Goal: Book appointment/travel/reservation

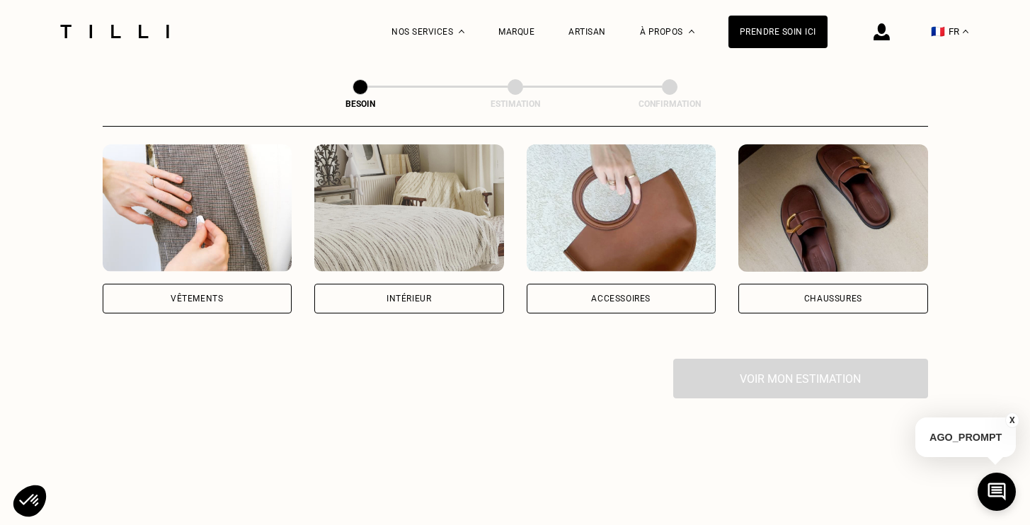
scroll to position [309, 0]
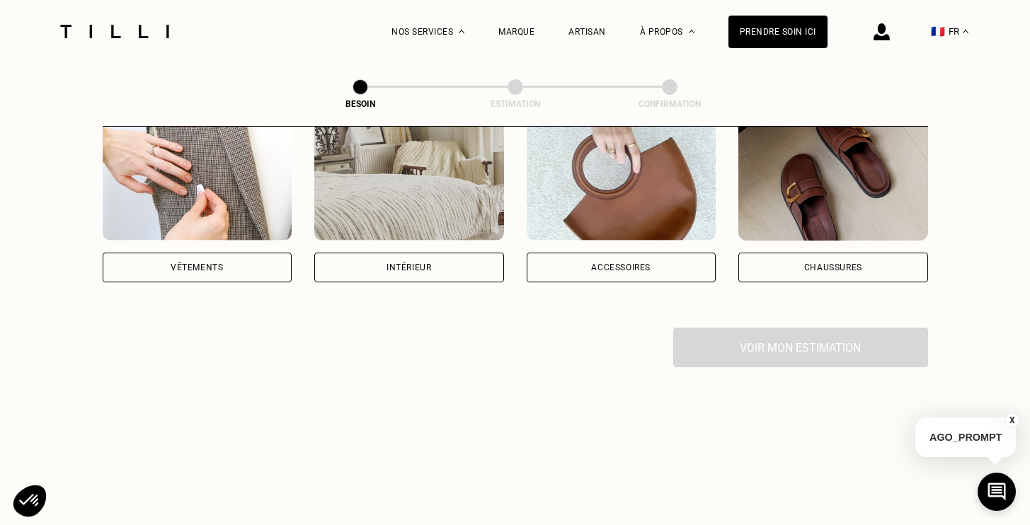
click at [190, 253] on div "Vêtements" at bounding box center [198, 268] width 190 height 30
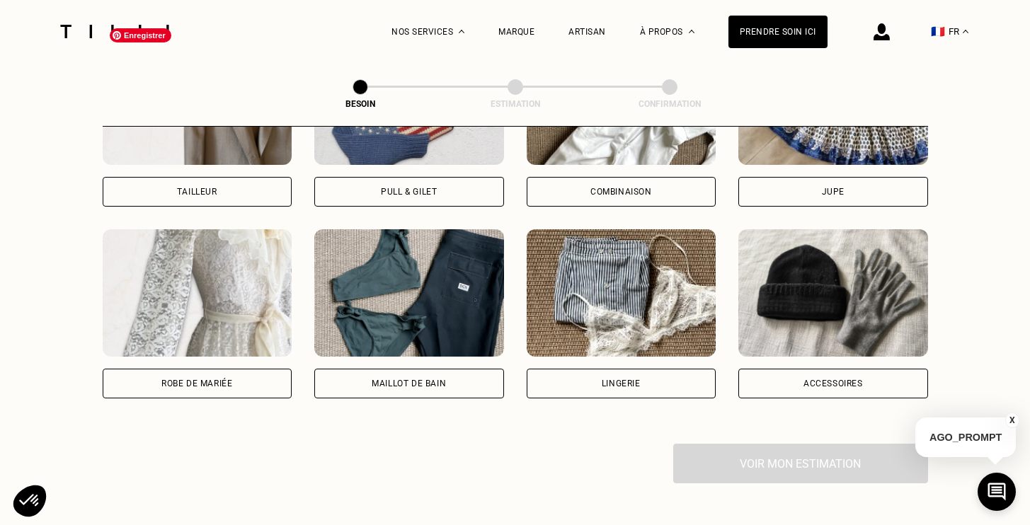
scroll to position [998, 0]
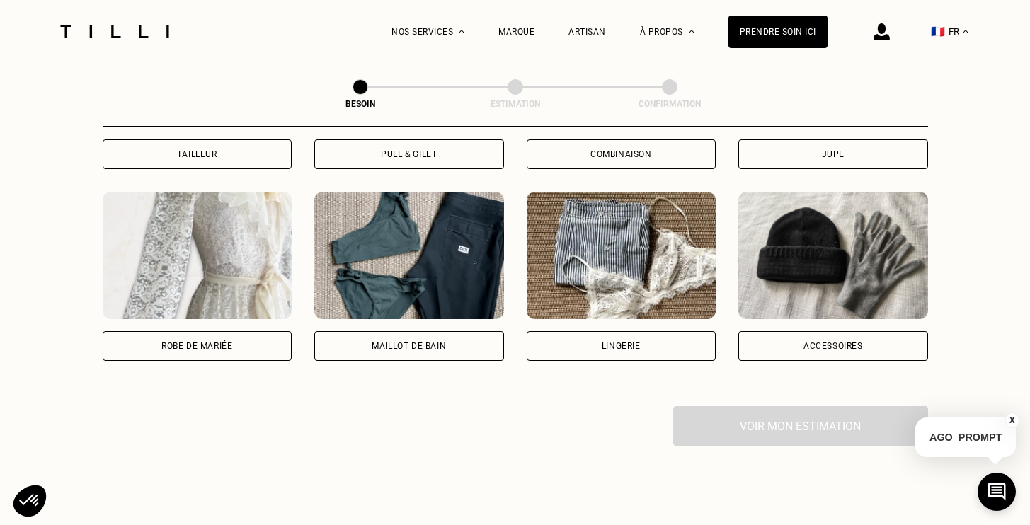
click at [239, 332] on div "Robe de mariée" at bounding box center [198, 346] width 190 height 30
select select "FR"
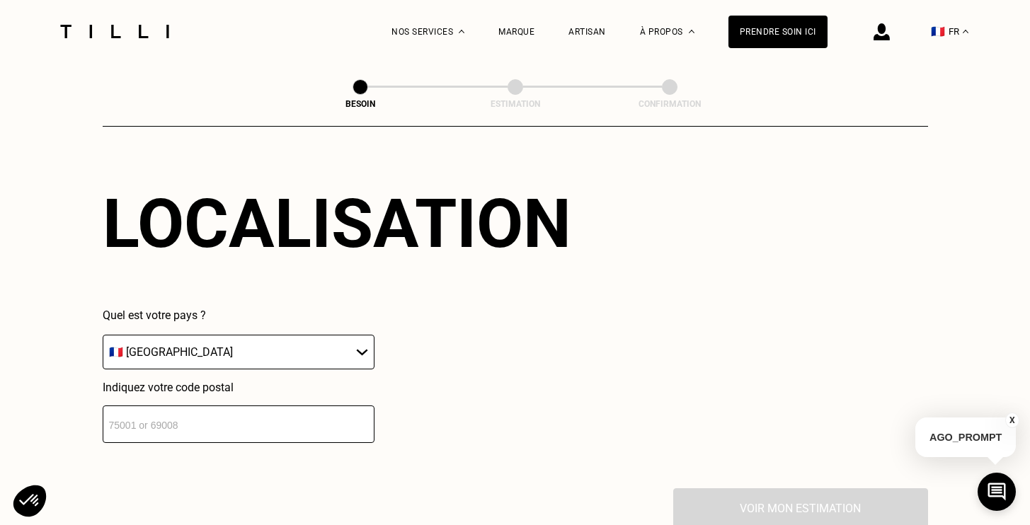
scroll to position [1269, 0]
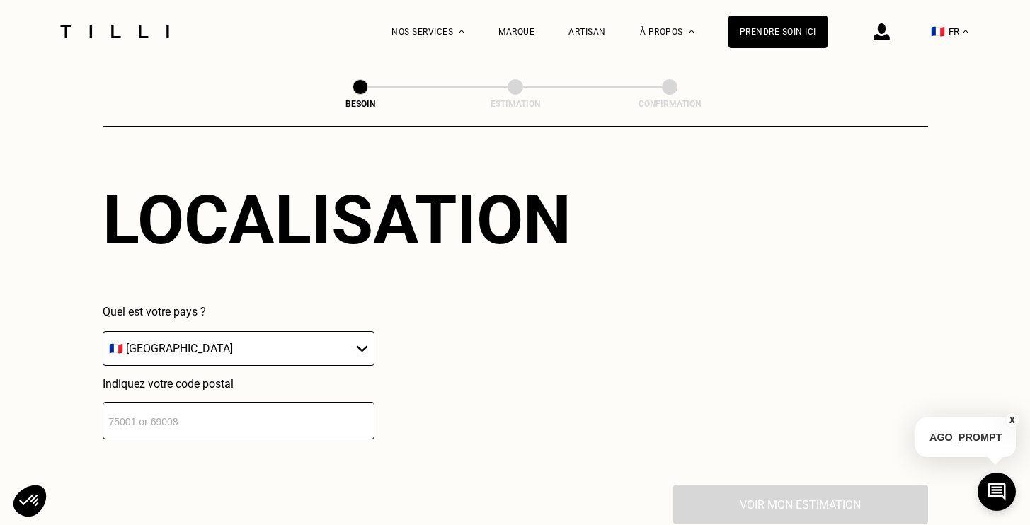
click at [241, 402] on input "number" at bounding box center [239, 421] width 272 height 38
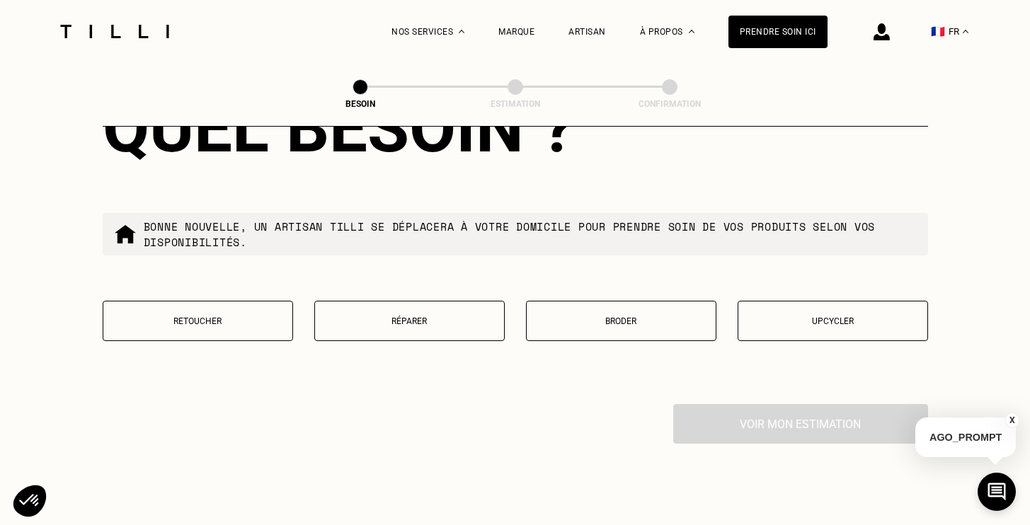
scroll to position [1712, 0]
type input "69002"
click at [222, 316] on p "Retoucher" at bounding box center [197, 321] width 175 height 10
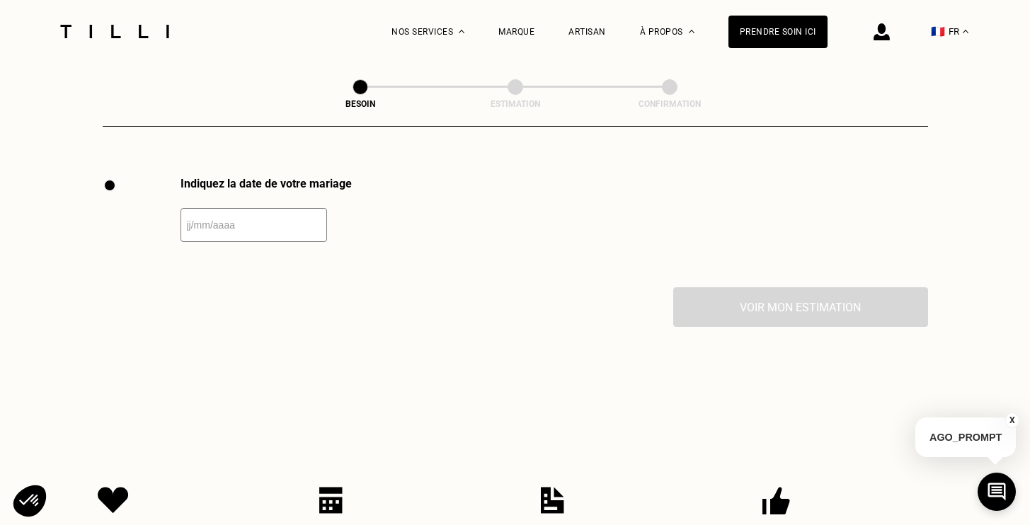
scroll to position [1941, 0]
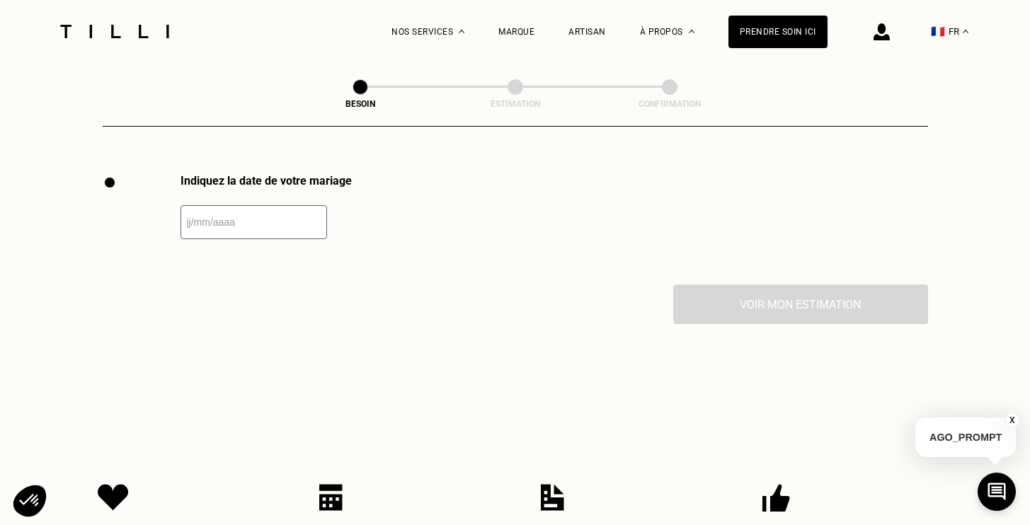
click at [253, 205] on input "text" at bounding box center [254, 222] width 147 height 34
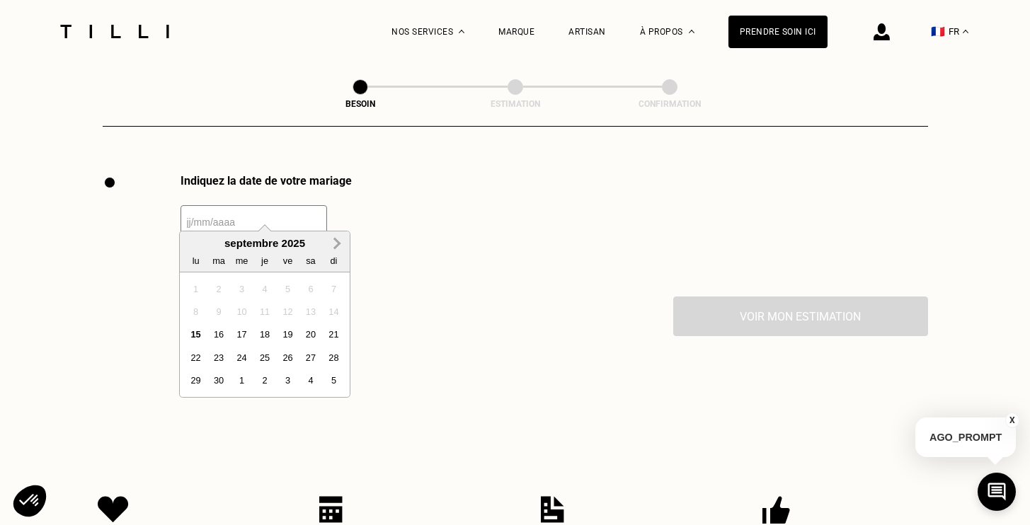
click at [336, 241] on span "Next Month" at bounding box center [336, 243] width 0 height 17
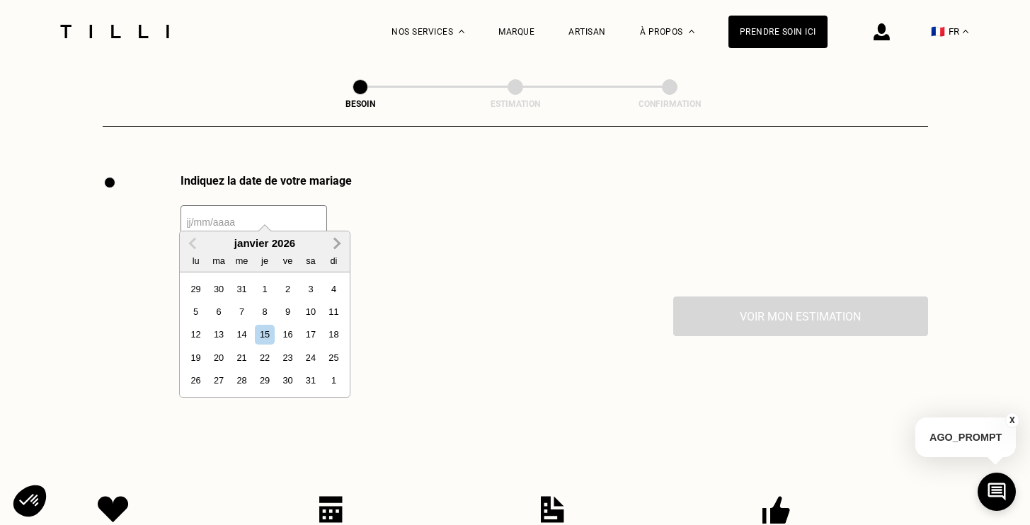
click at [336, 241] on span "Next Month" at bounding box center [336, 243] width 0 height 17
click at [311, 309] on div "9" at bounding box center [310, 311] width 19 height 19
type input "[DATE]"
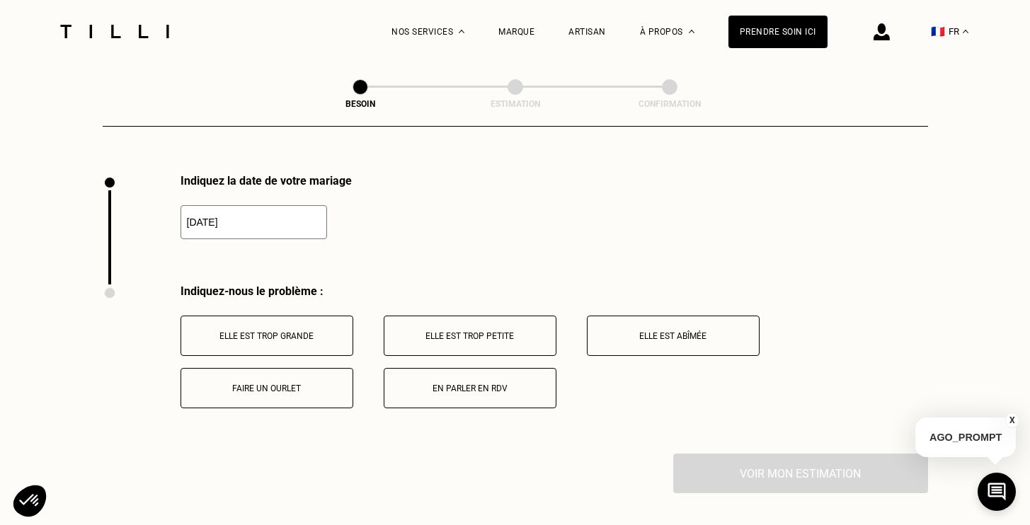
click at [289, 331] on p "Elle est trop grande" at bounding box center [266, 336] width 157 height 10
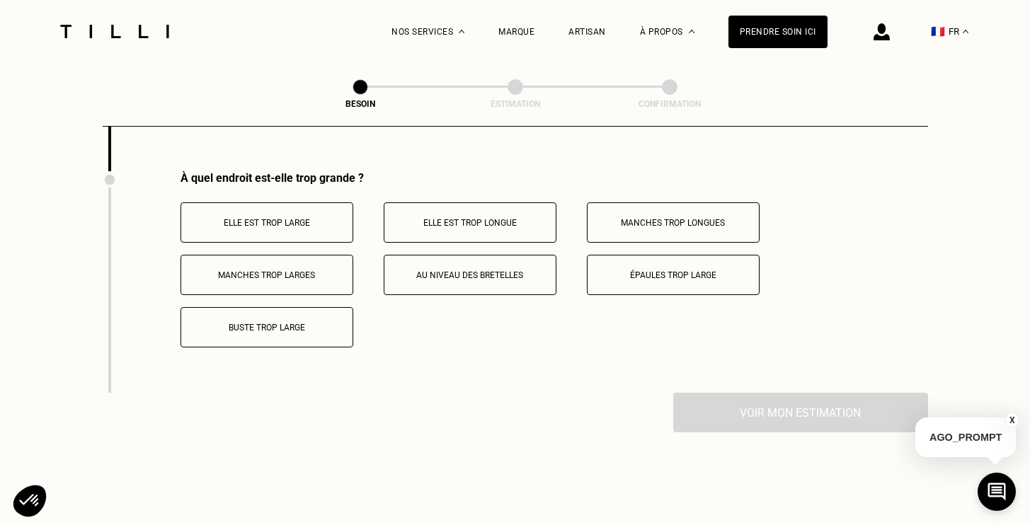
scroll to position [2229, 0]
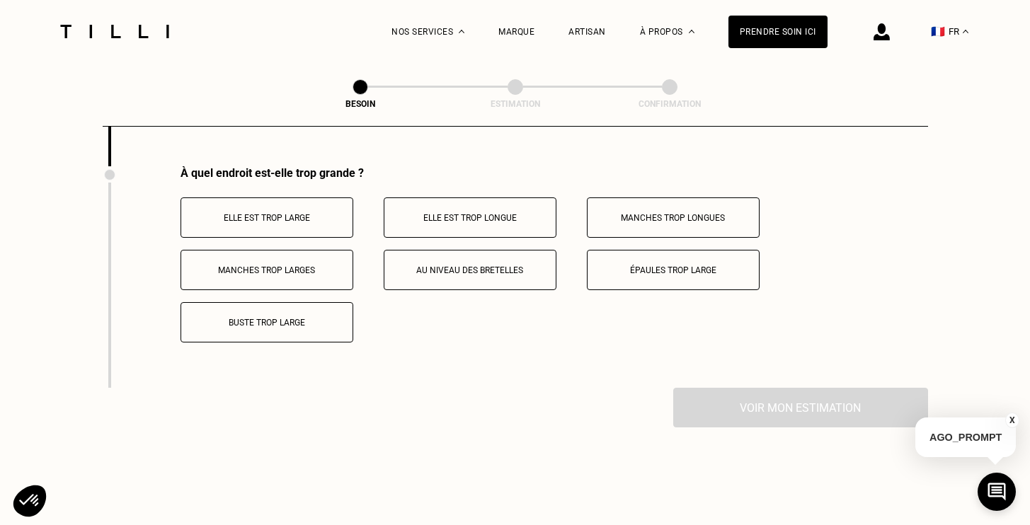
click at [455, 213] on p "Elle est trop longue" at bounding box center [469, 218] width 157 height 10
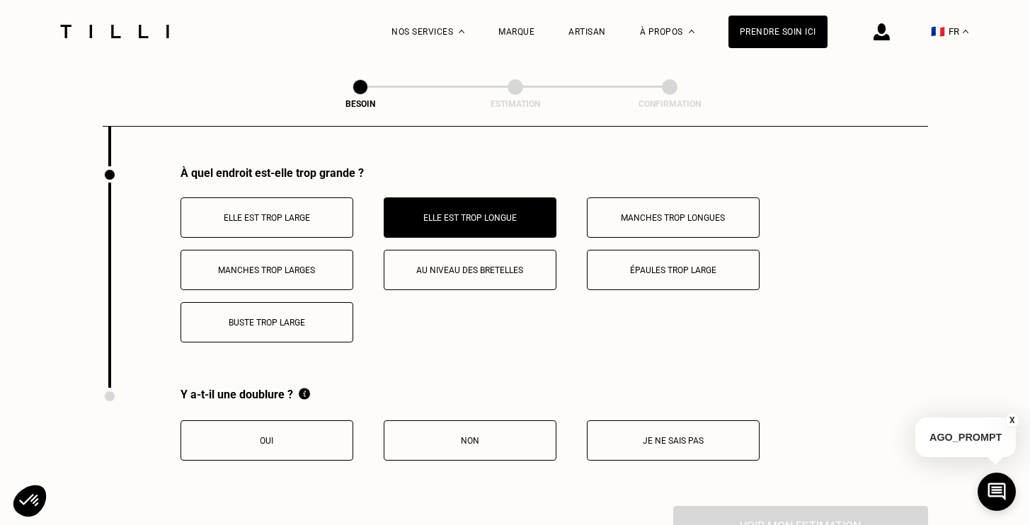
click at [290, 318] on p "Buste trop large" at bounding box center [266, 323] width 157 height 10
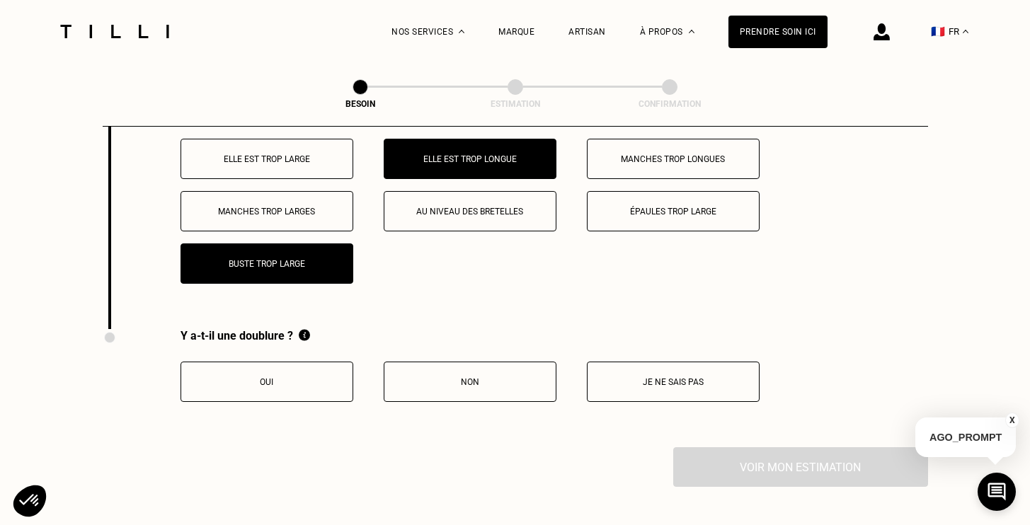
scroll to position [2291, 0]
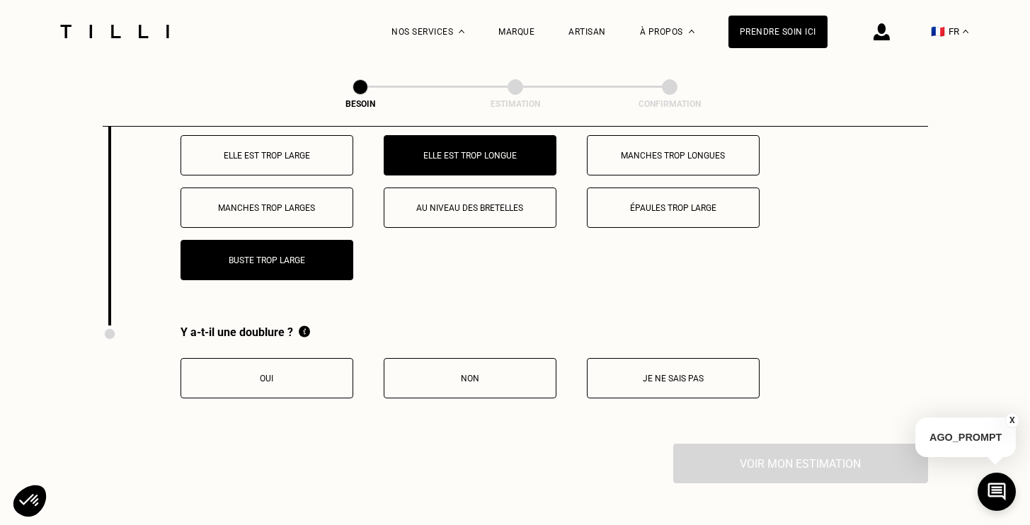
click at [306, 369] on button "Oui" at bounding box center [267, 378] width 173 height 40
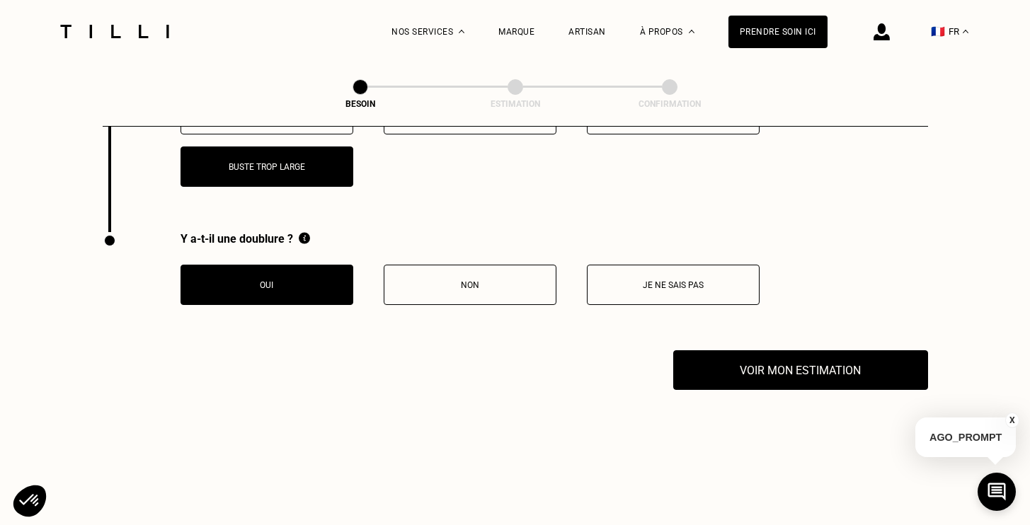
scroll to position [2414, 0]
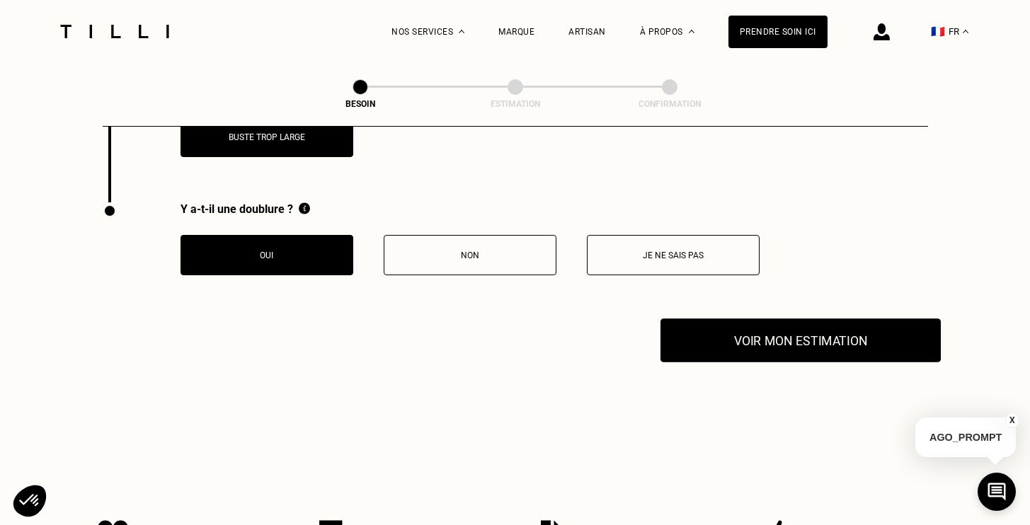
click at [750, 328] on button "Voir mon estimation" at bounding box center [801, 341] width 280 height 44
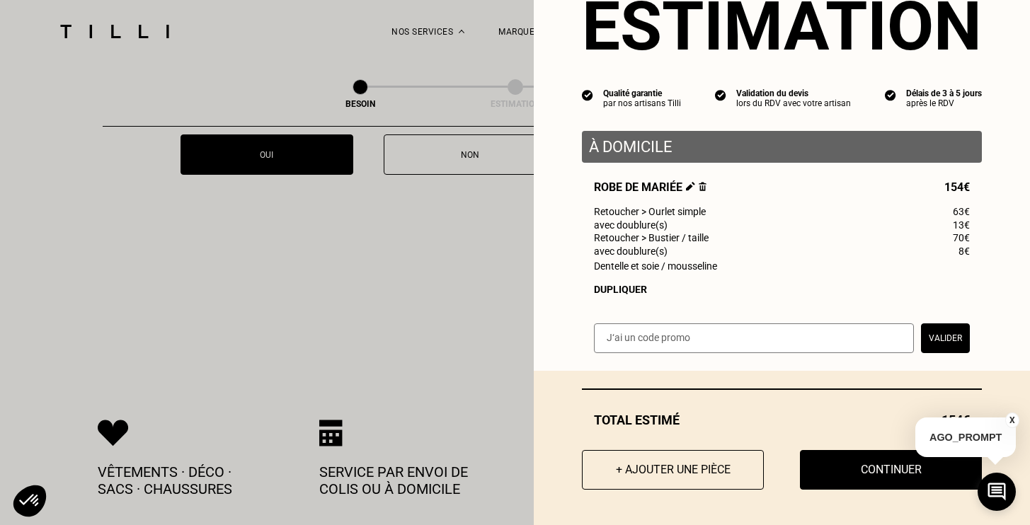
scroll to position [2517, 0]
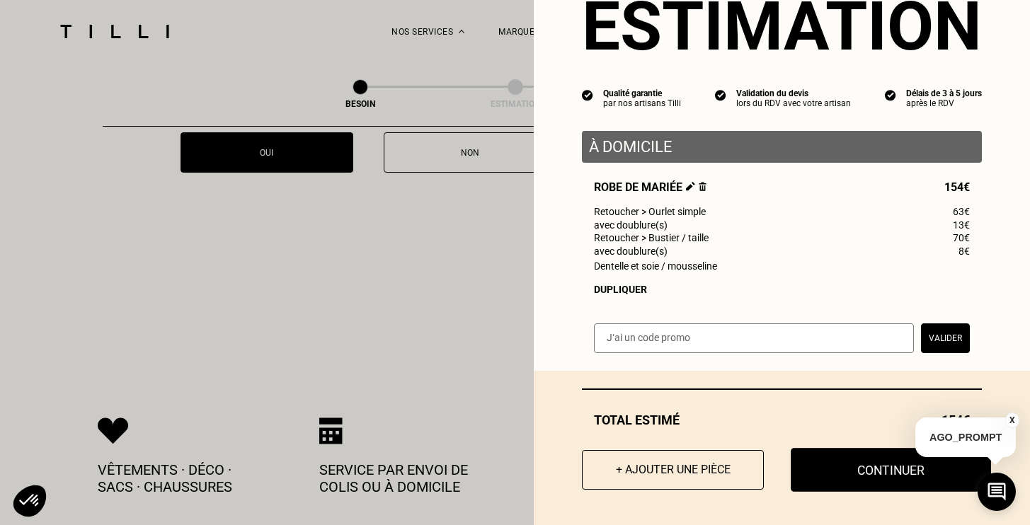
click at [833, 464] on button "Continuer" at bounding box center [891, 470] width 200 height 44
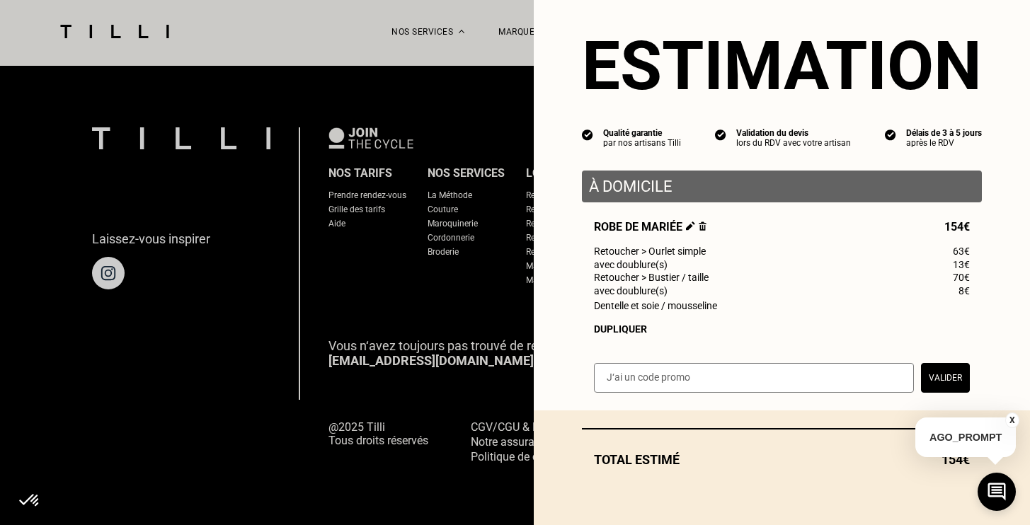
scroll to position [21, 0]
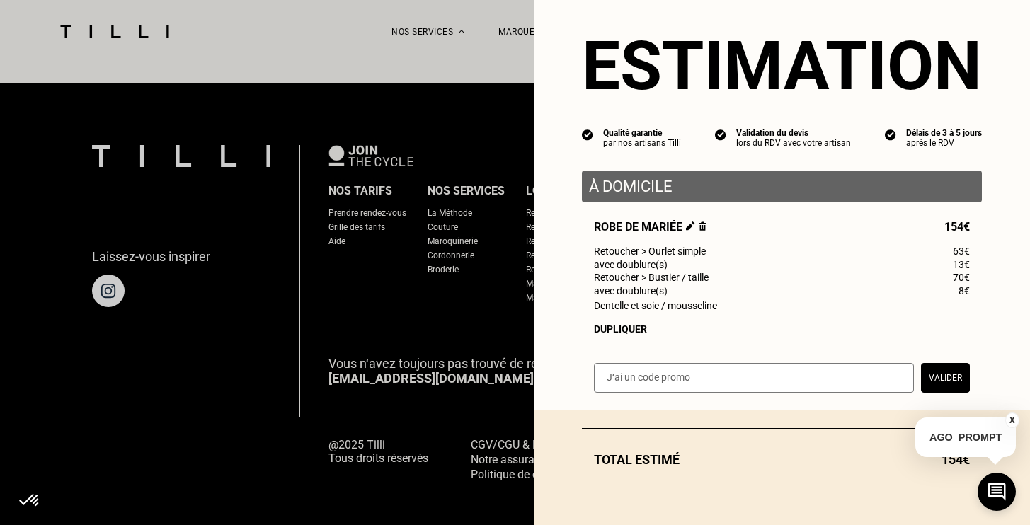
select select "FR"
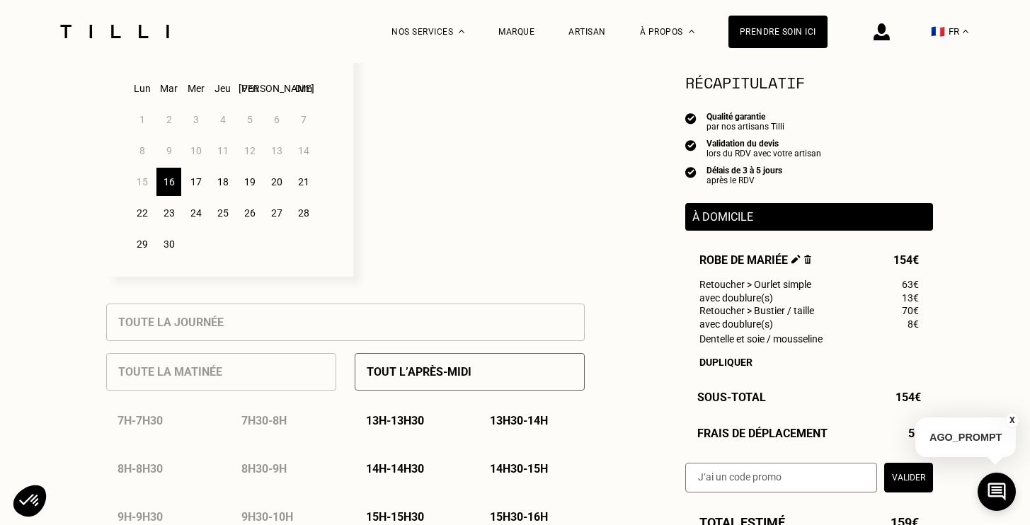
scroll to position [388, 0]
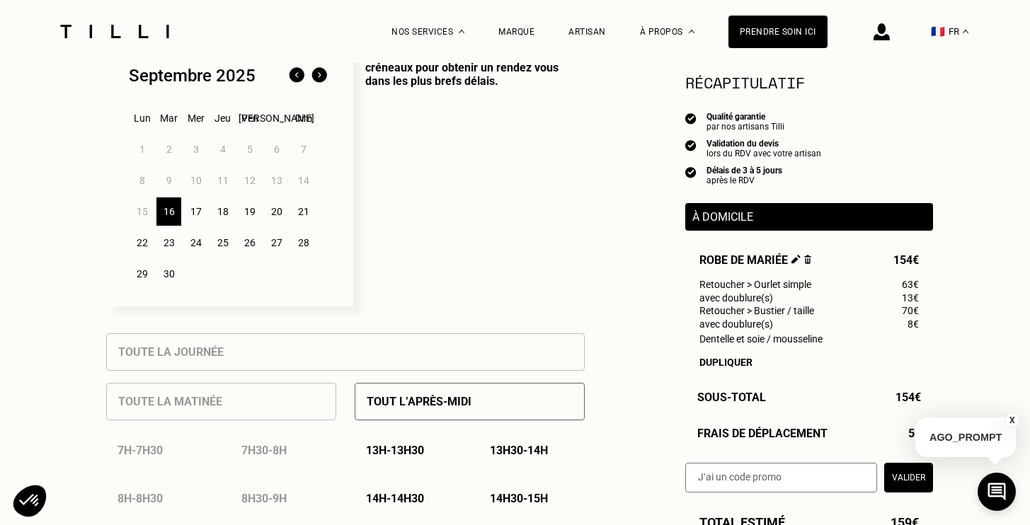
click at [147, 244] on div "22" at bounding box center [142, 243] width 25 height 28
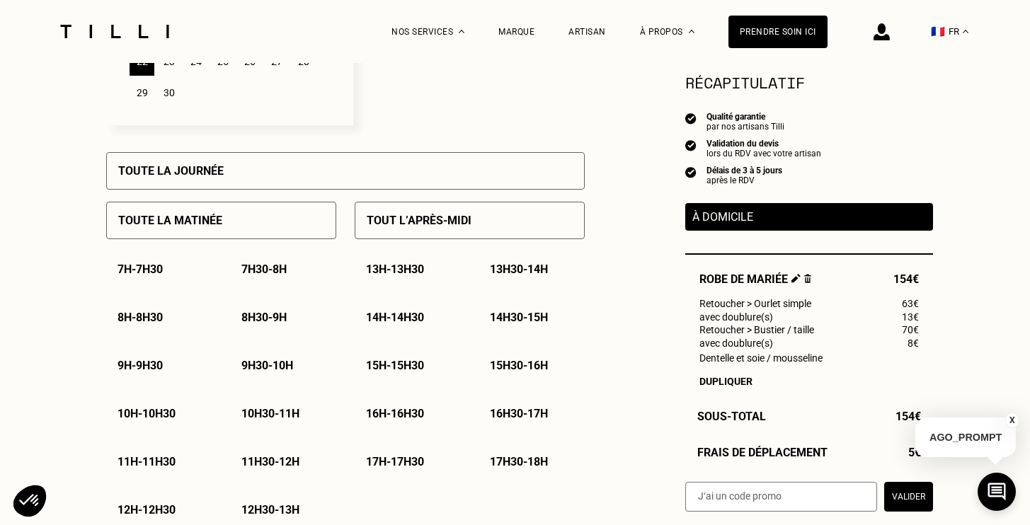
scroll to position [588, 0]
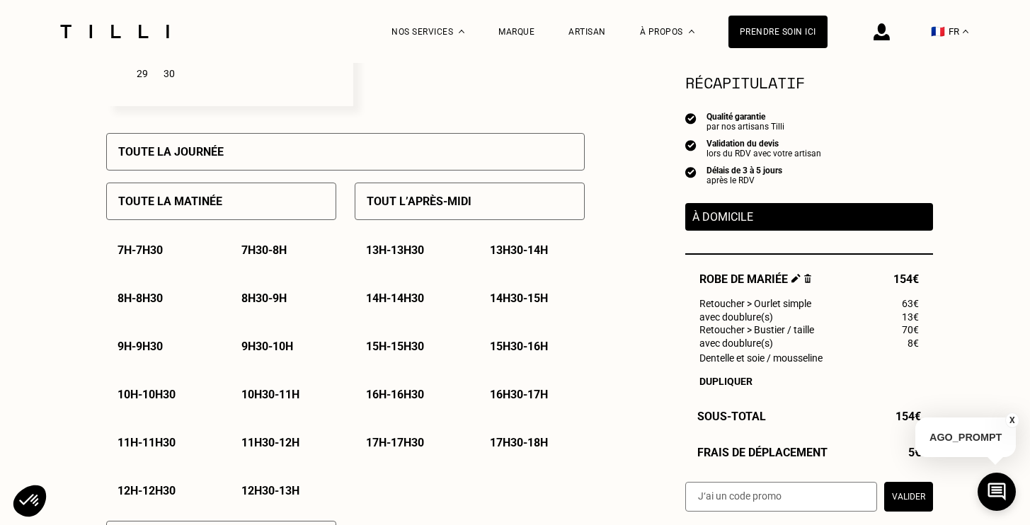
click at [256, 202] on div "Toute la matinée" at bounding box center [221, 202] width 230 height 38
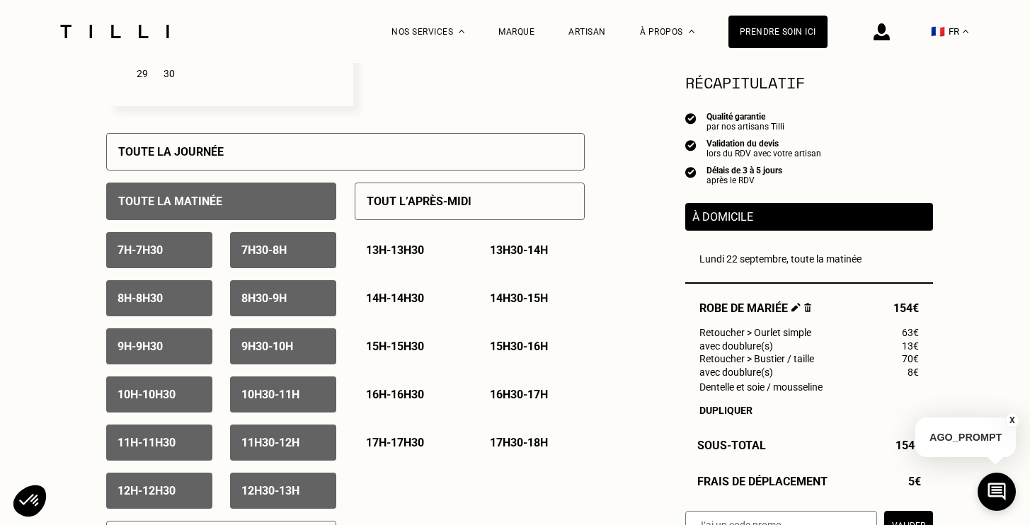
click at [279, 346] on p "9h30 - 10h" at bounding box center [267, 346] width 52 height 13
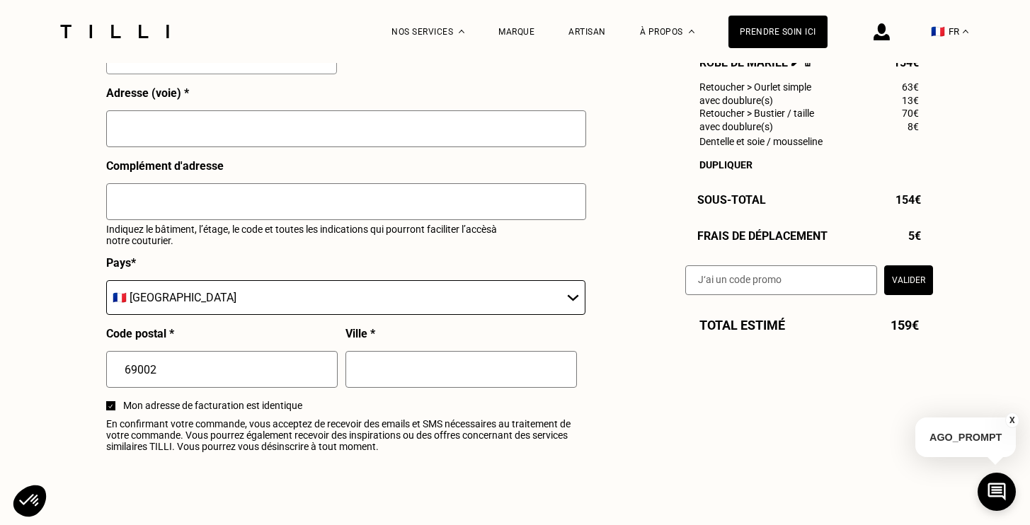
scroll to position [1543, 0]
